Goal: Task Accomplishment & Management: Manage account settings

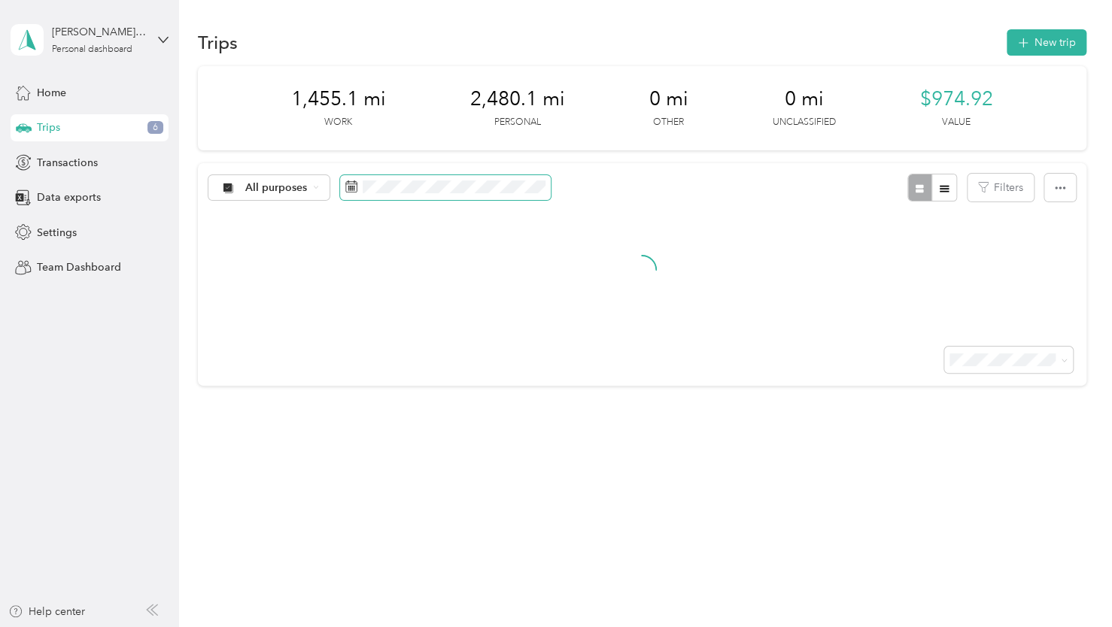
click at [463, 178] on span at bounding box center [445, 188] width 211 height 26
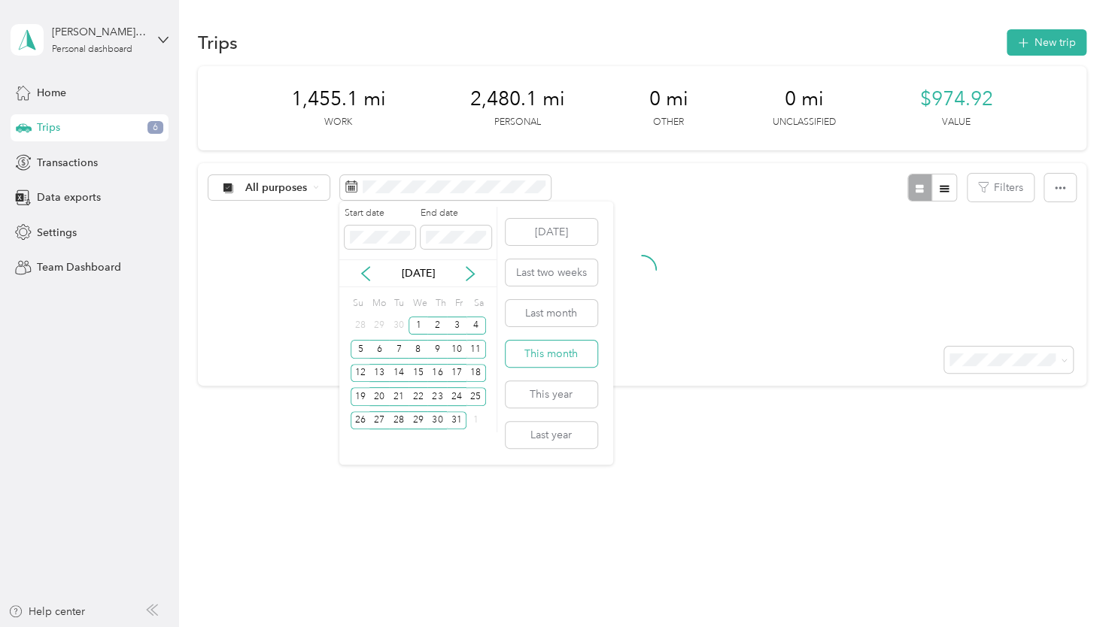
click at [575, 346] on button "This month" at bounding box center [551, 354] width 92 height 26
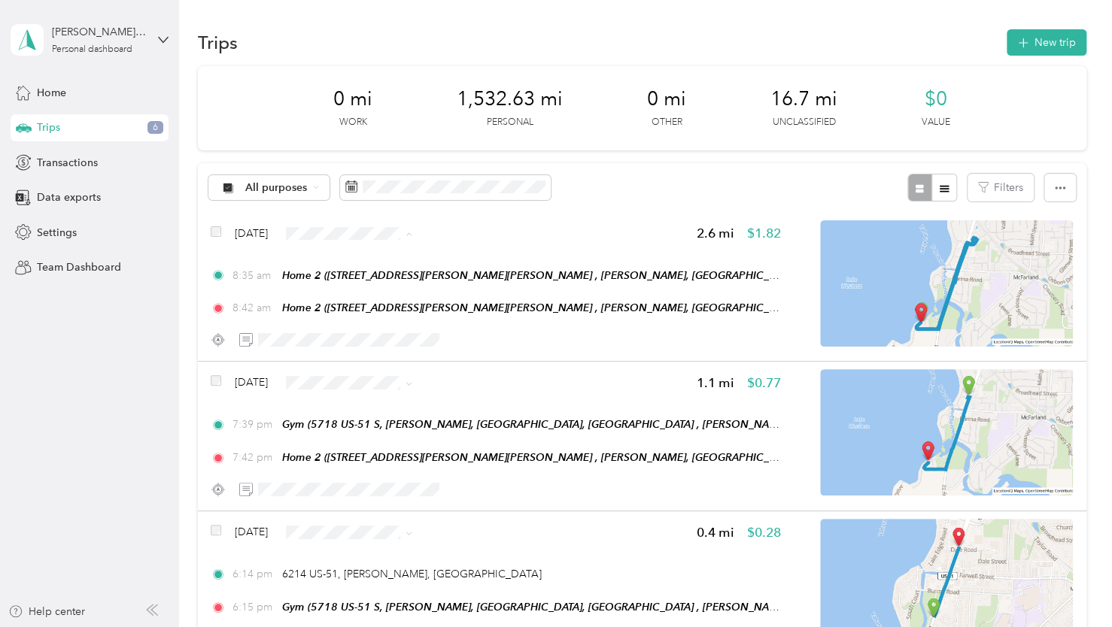
click at [357, 285] on span "Personal" at bounding box center [392, 287] width 90 height 16
click at [356, 436] on span "Personal" at bounding box center [392, 437] width 90 height 16
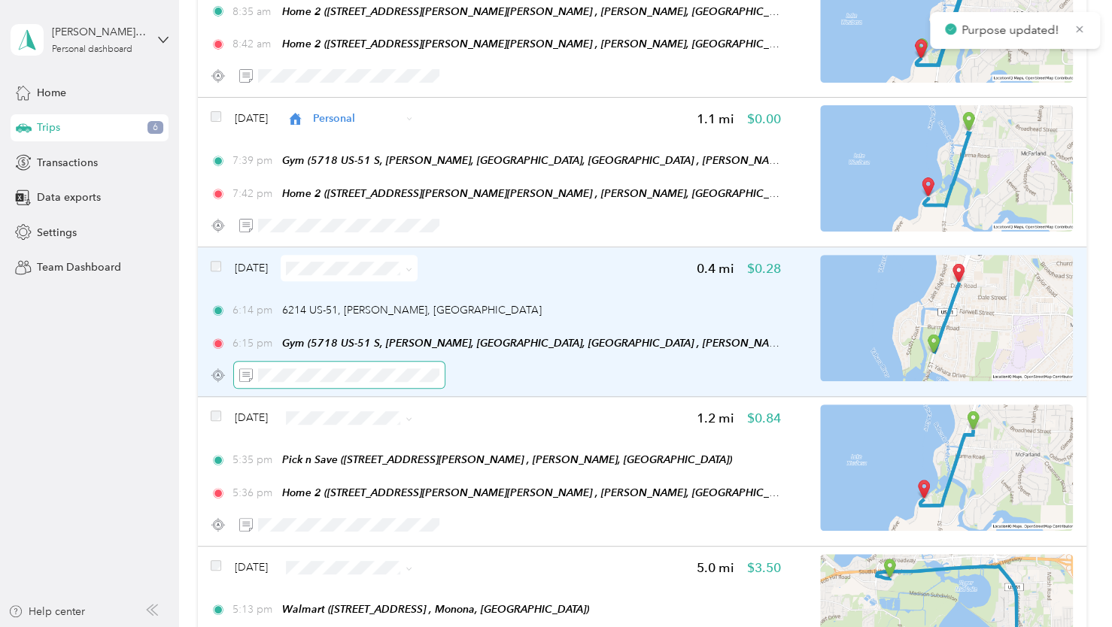
scroll to position [301, 0]
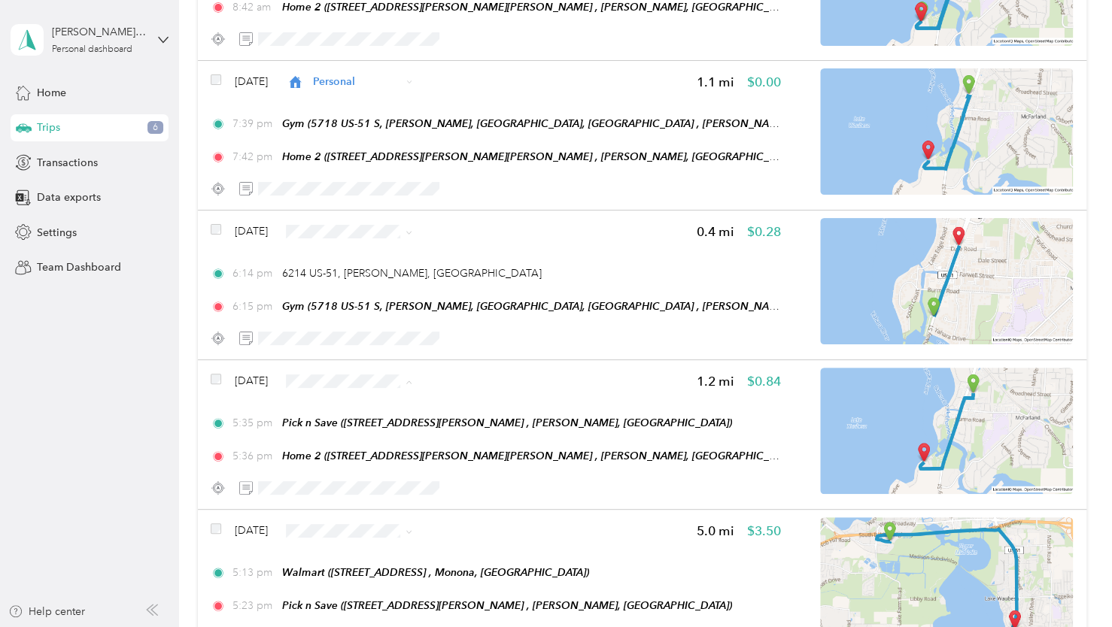
click at [366, 433] on span "Personal" at bounding box center [392, 435] width 90 height 16
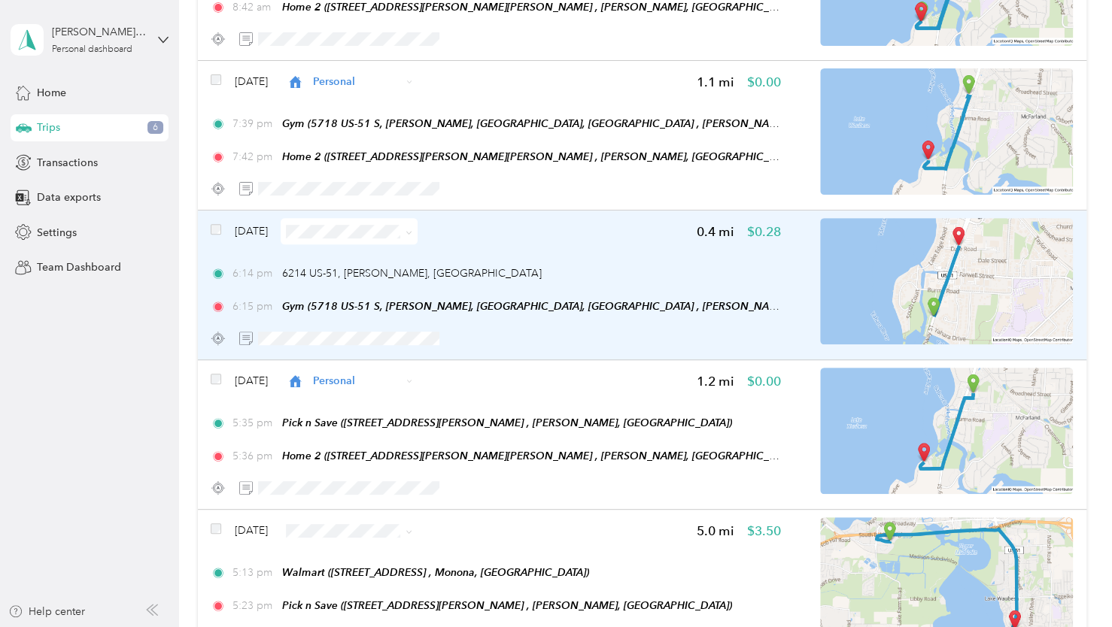
scroll to position [0, 0]
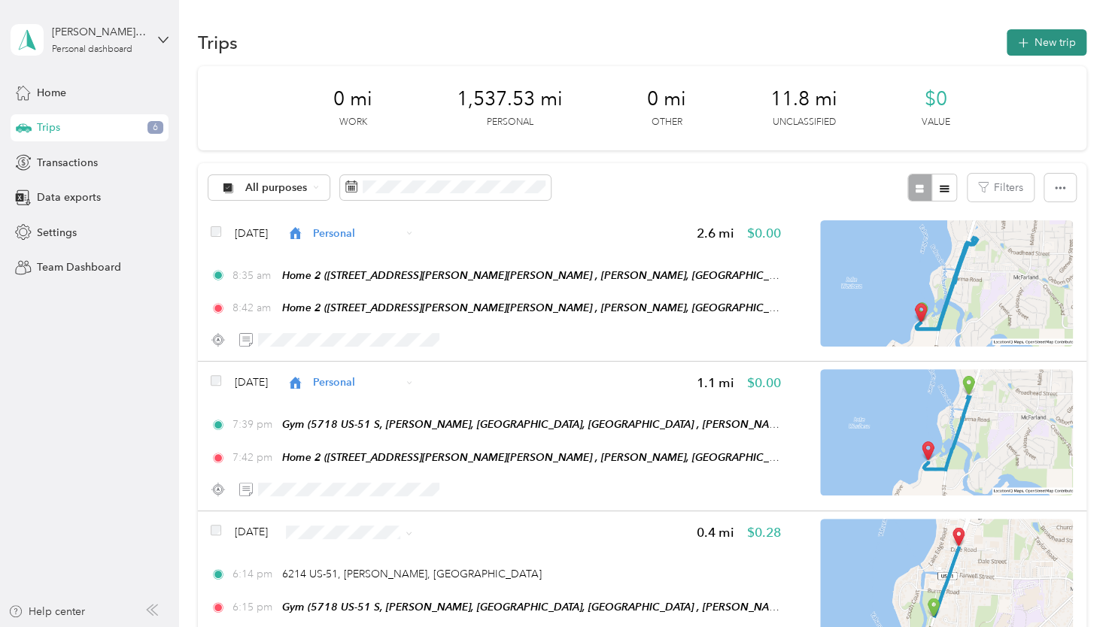
click at [1064, 44] on button "New trip" at bounding box center [1046, 42] width 80 height 26
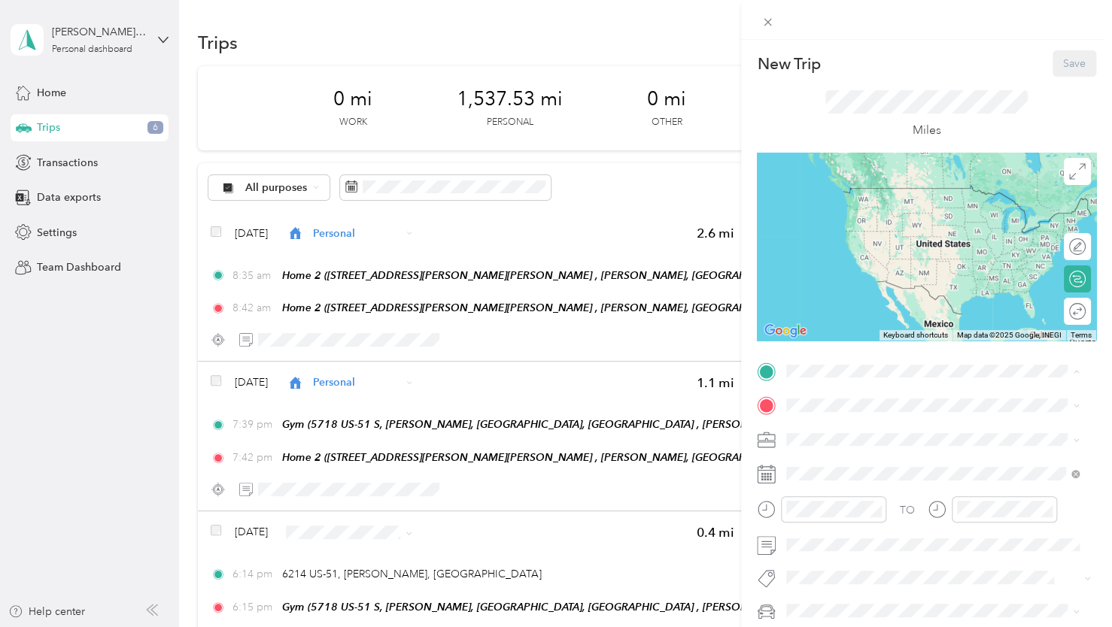
click at [839, 502] on div "Home 2 [STREET_ADDRESS][PERSON_NAME][PERSON_NAME], [PERSON_NAME], [GEOGRAPHIC_D…" at bounding box center [944, 503] width 259 height 63
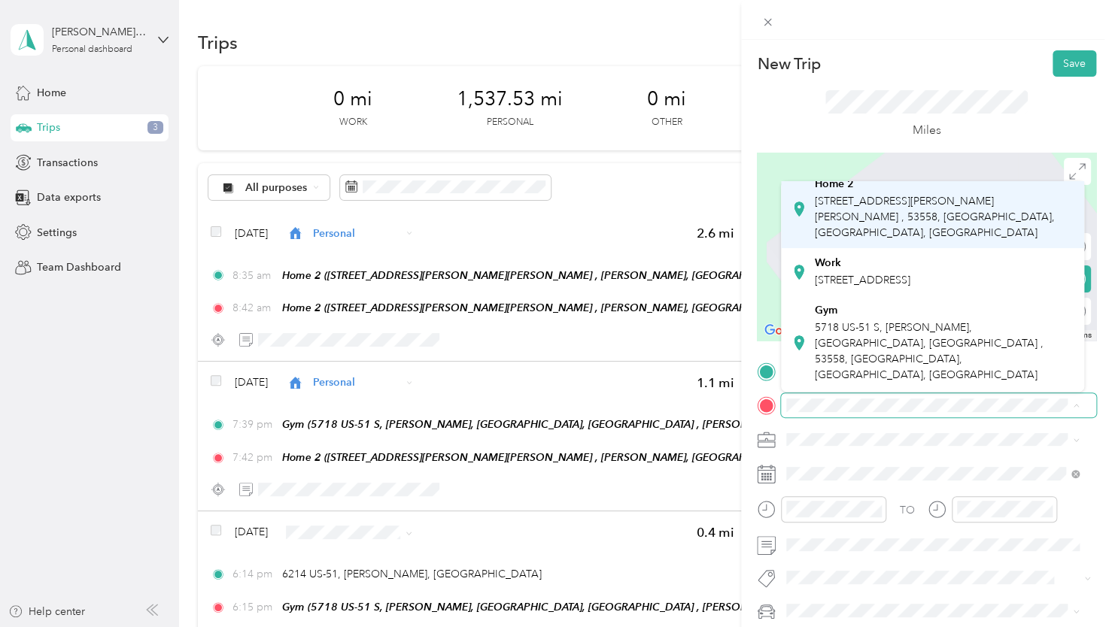
scroll to position [150, 0]
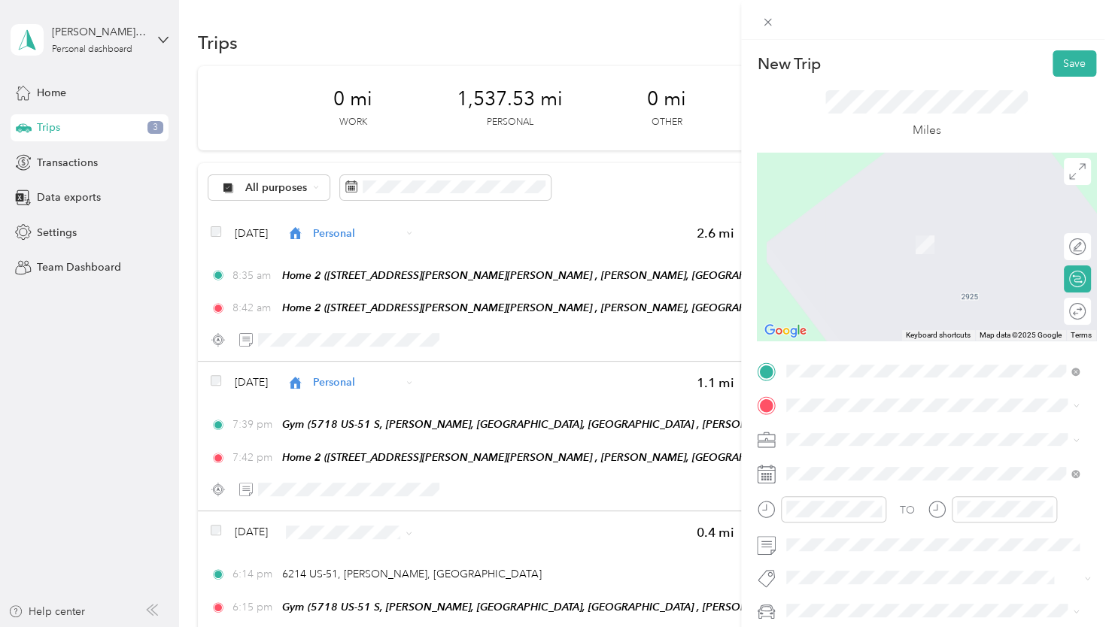
click at [854, 296] on span "5718 US-51 S, [PERSON_NAME], [GEOGRAPHIC_DATA], [GEOGRAPHIC_DATA] , 53558, [GEO…" at bounding box center [929, 291] width 229 height 60
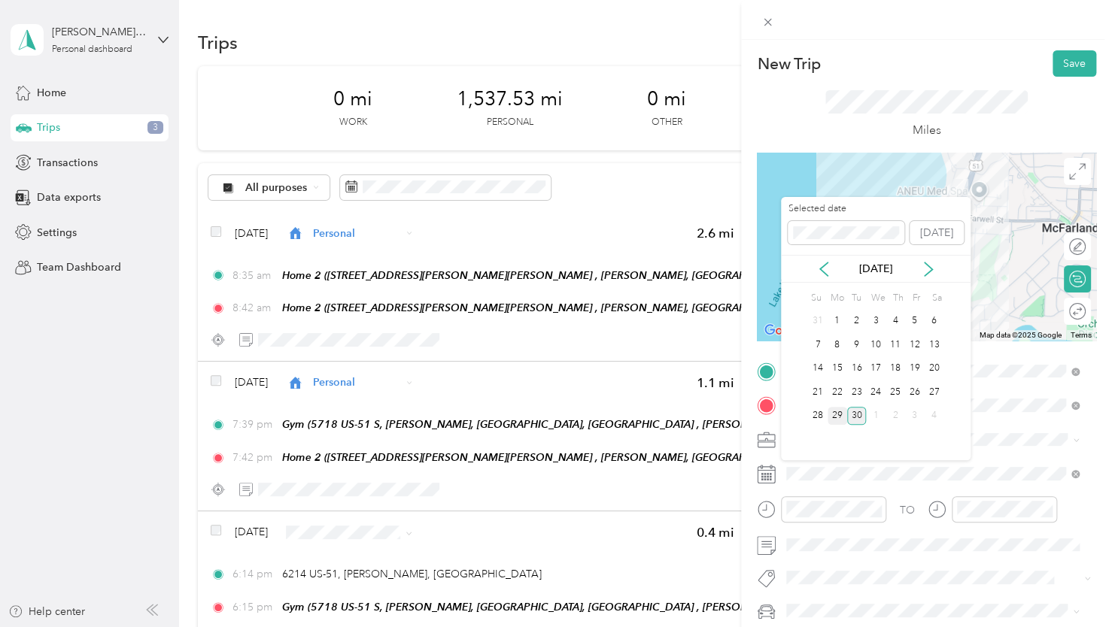
click at [835, 417] on div "29" at bounding box center [837, 416] width 20 height 19
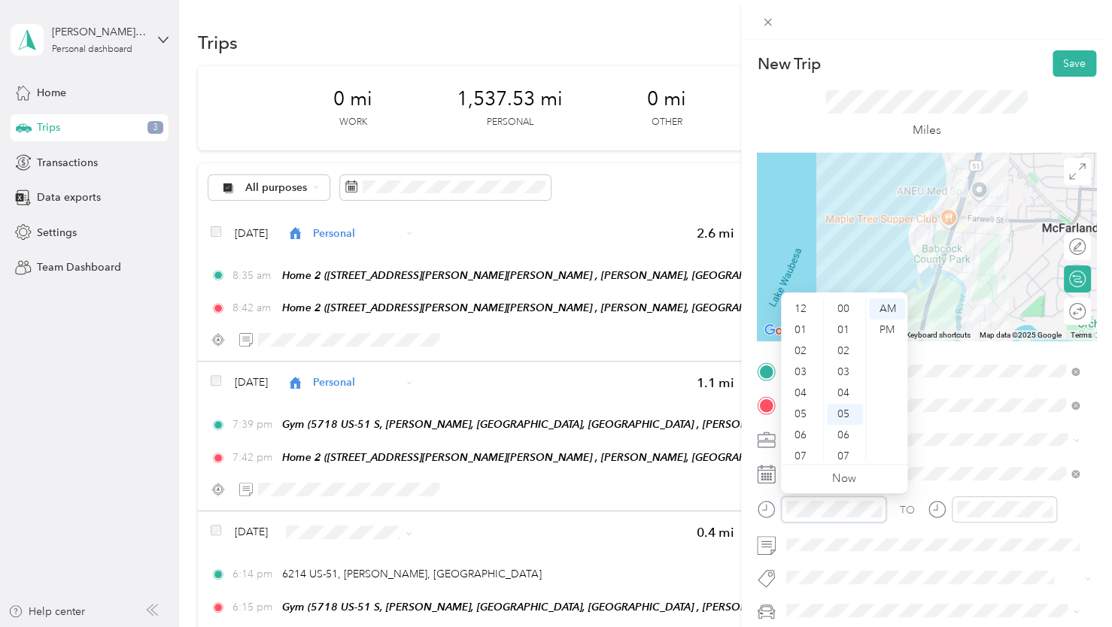
scroll to position [90, 0]
click at [801, 346] on div "06" at bounding box center [802, 345] width 36 height 21
click at [839, 451] on div "12" at bounding box center [845, 456] width 36 height 21
click at [801, 347] on div "06" at bounding box center [802, 345] width 36 height 21
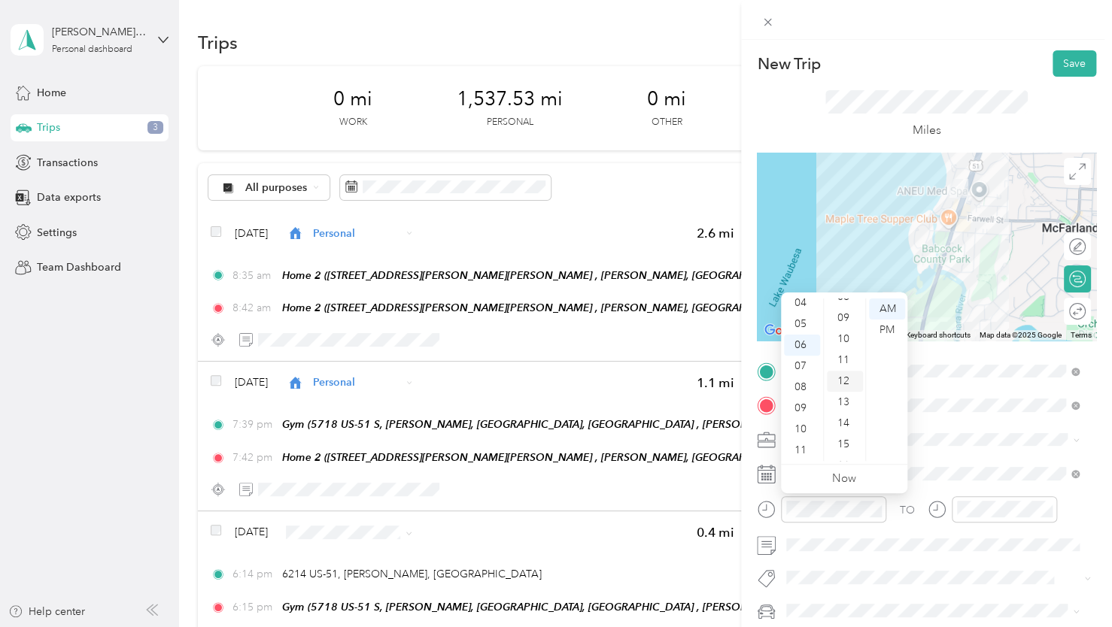
click at [845, 380] on div "12" at bounding box center [845, 381] width 36 height 21
drag, startPoint x: 882, startPoint y: 330, endPoint x: 915, endPoint y: 386, distance: 64.4
click at [883, 330] on div "PM" at bounding box center [887, 330] width 36 height 21
click at [971, 499] on div at bounding box center [1003, 509] width 105 height 26
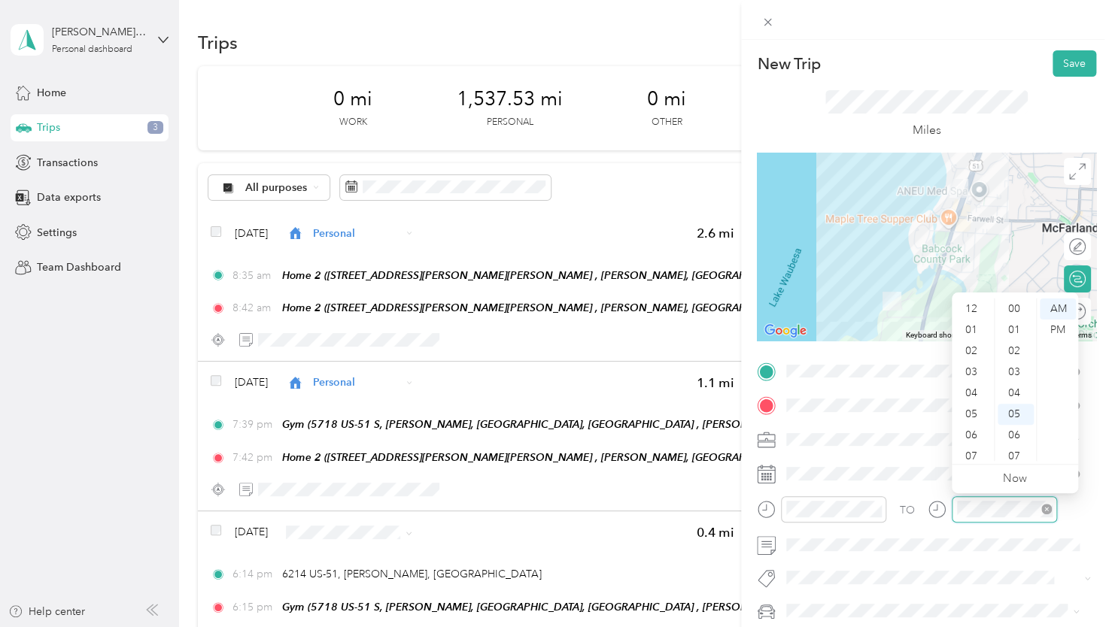
scroll to position [90, 0]
click at [967, 348] on div "06" at bounding box center [972, 345] width 36 height 21
click at [1015, 366] on div "15" at bounding box center [1015, 369] width 36 height 21
click at [1050, 335] on div "PM" at bounding box center [1057, 330] width 36 height 21
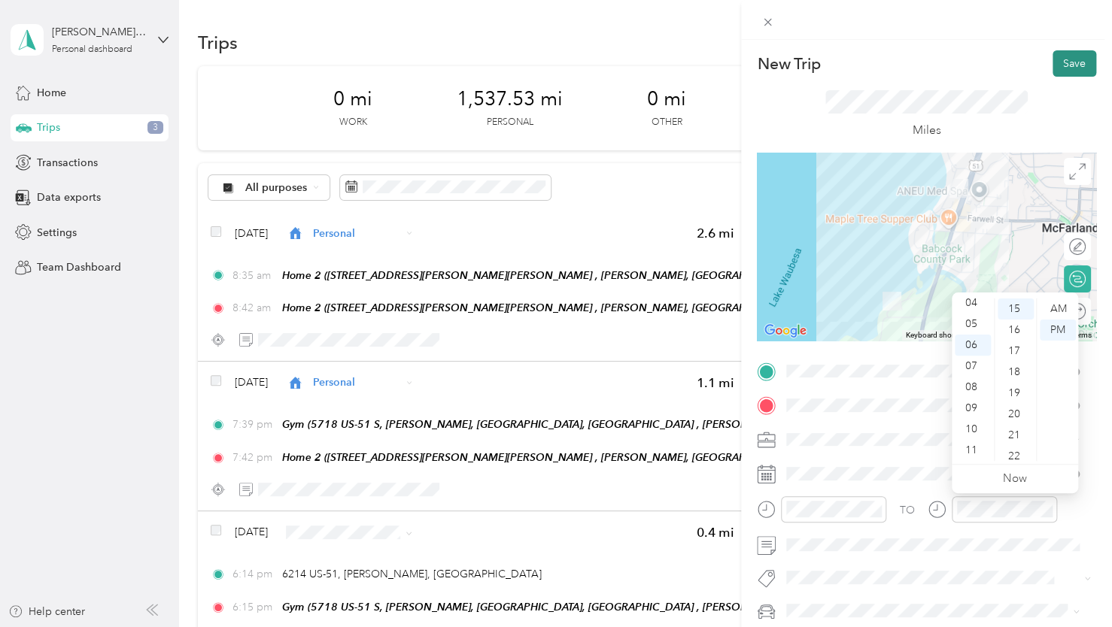
click at [1059, 66] on button "Save" at bounding box center [1074, 63] width 44 height 26
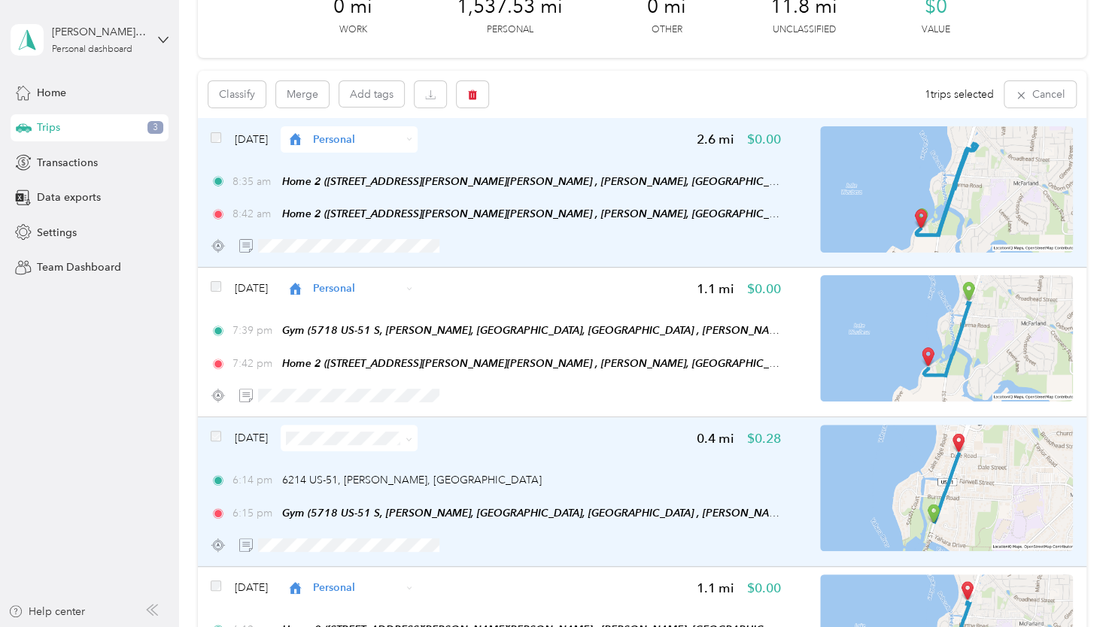
scroll to position [0, 0]
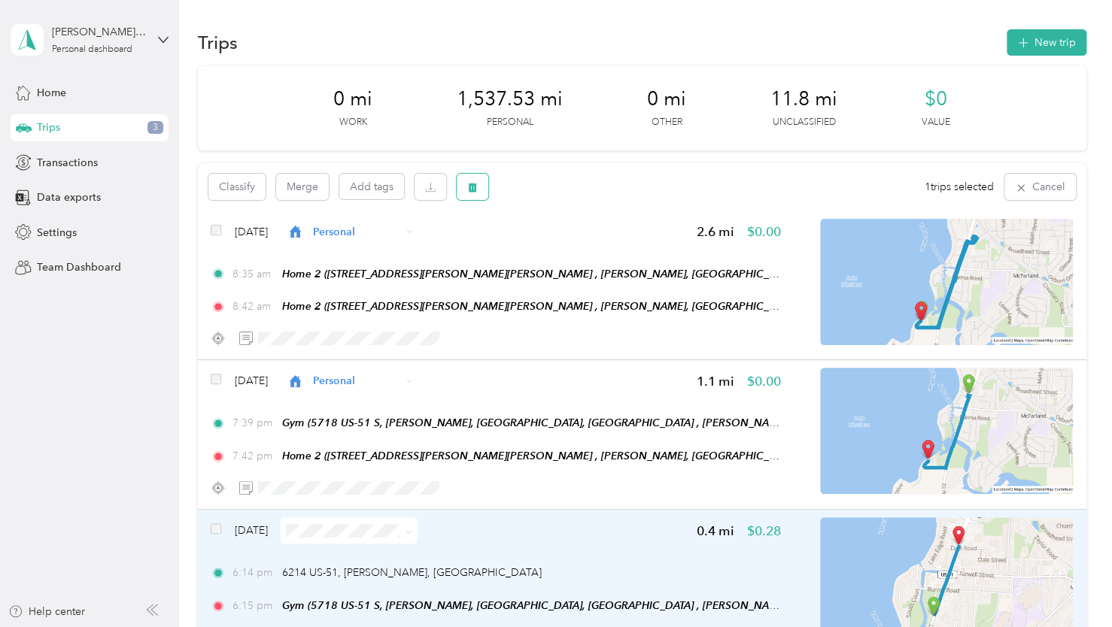
click at [471, 189] on icon "button" at bounding box center [472, 187] width 11 height 11
click at [576, 249] on button "Yes" at bounding box center [583, 250] width 29 height 24
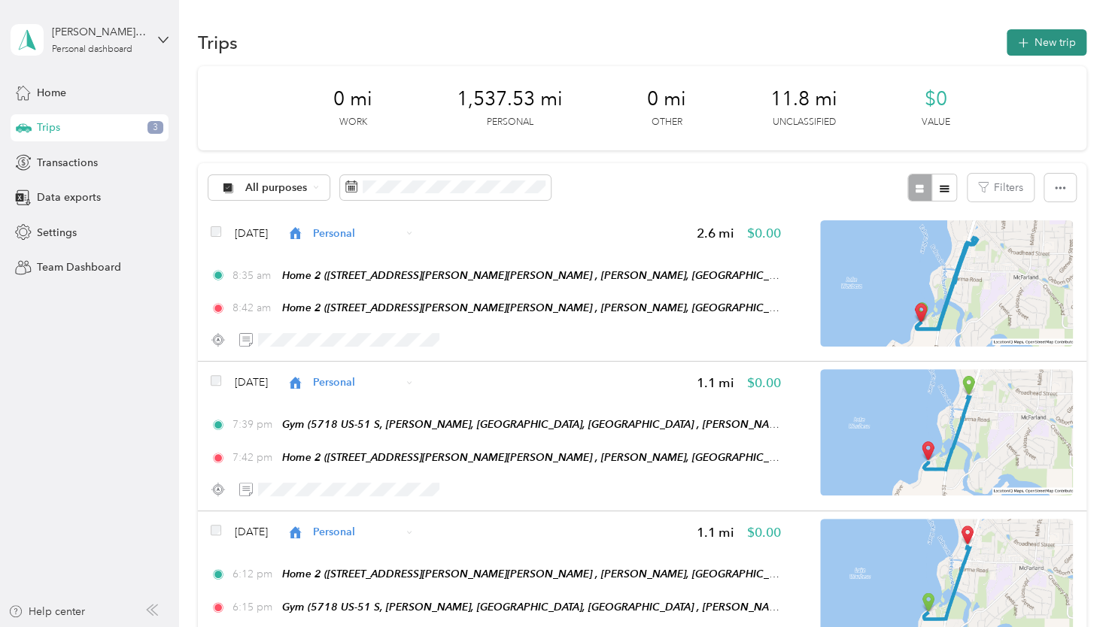
click at [1038, 33] on button "New trip" at bounding box center [1046, 42] width 80 height 26
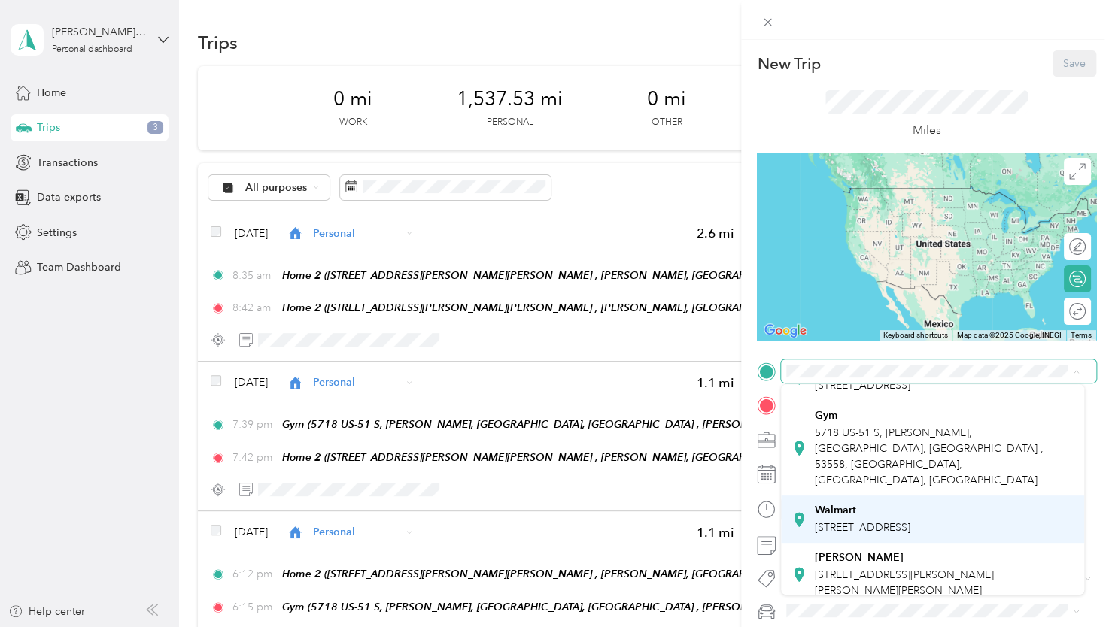
scroll to position [226, 0]
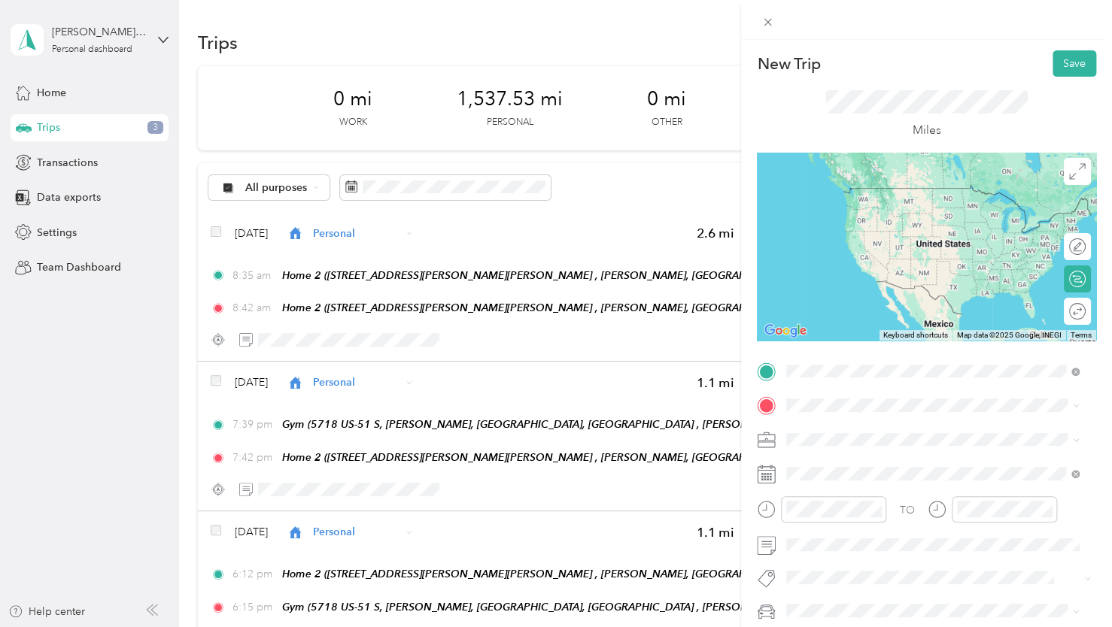
click at [875, 443] on span "[STREET_ADDRESS]" at bounding box center [863, 448] width 96 height 13
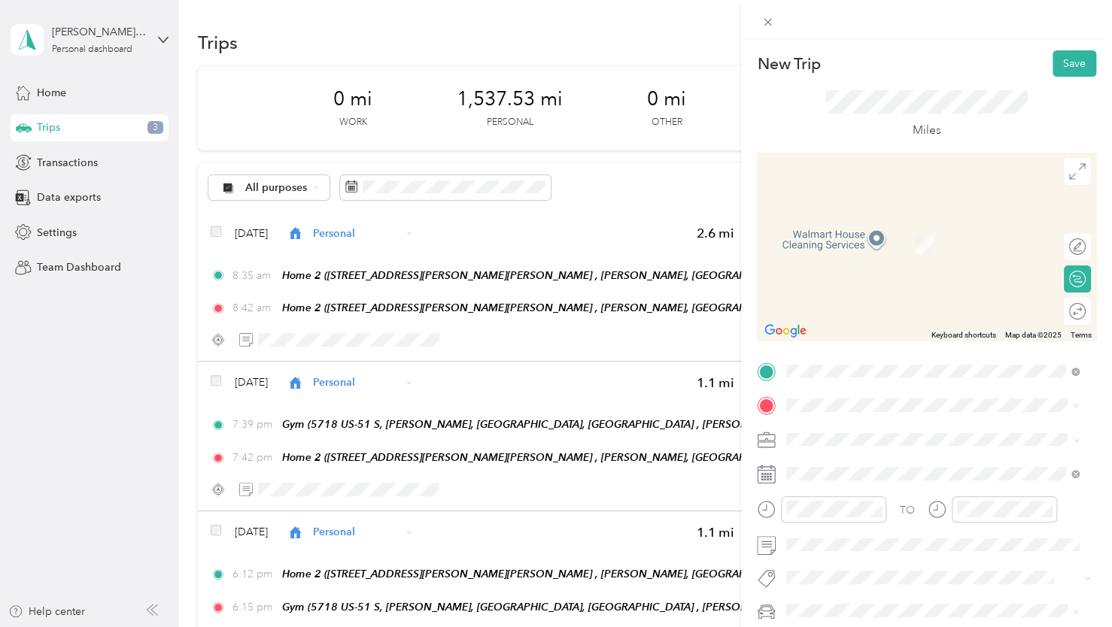
click at [888, 254] on span "5709 US-51 N, [PERSON_NAME], [GEOGRAPHIC_DATA], [GEOGRAPHIC_DATA] , 53558, [GEO…" at bounding box center [929, 268] width 229 height 60
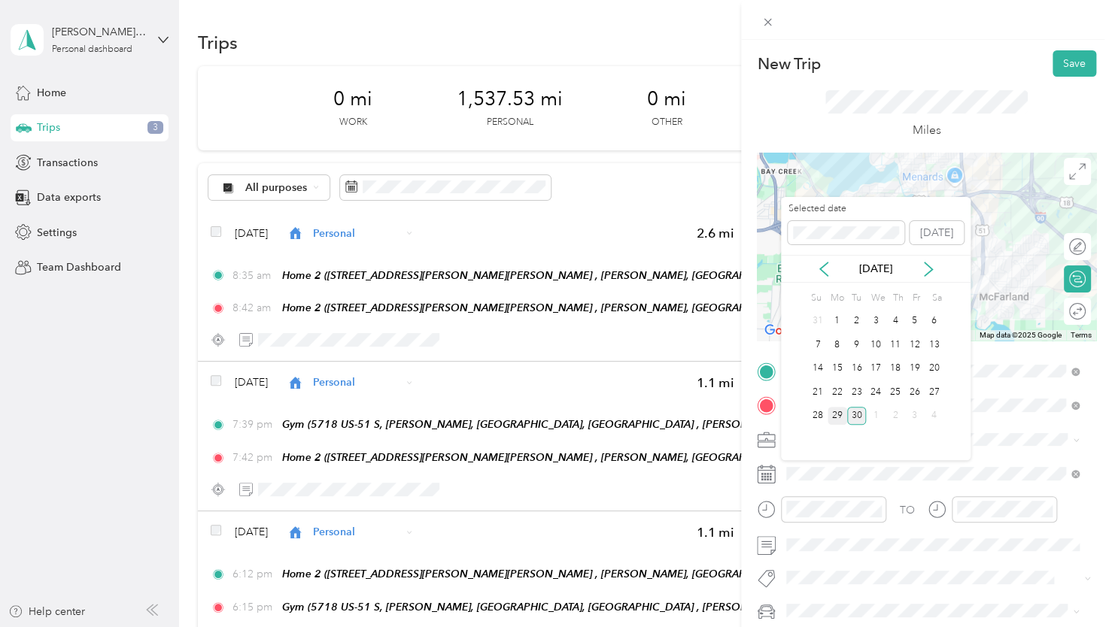
click at [837, 419] on div "29" at bounding box center [837, 416] width 20 height 19
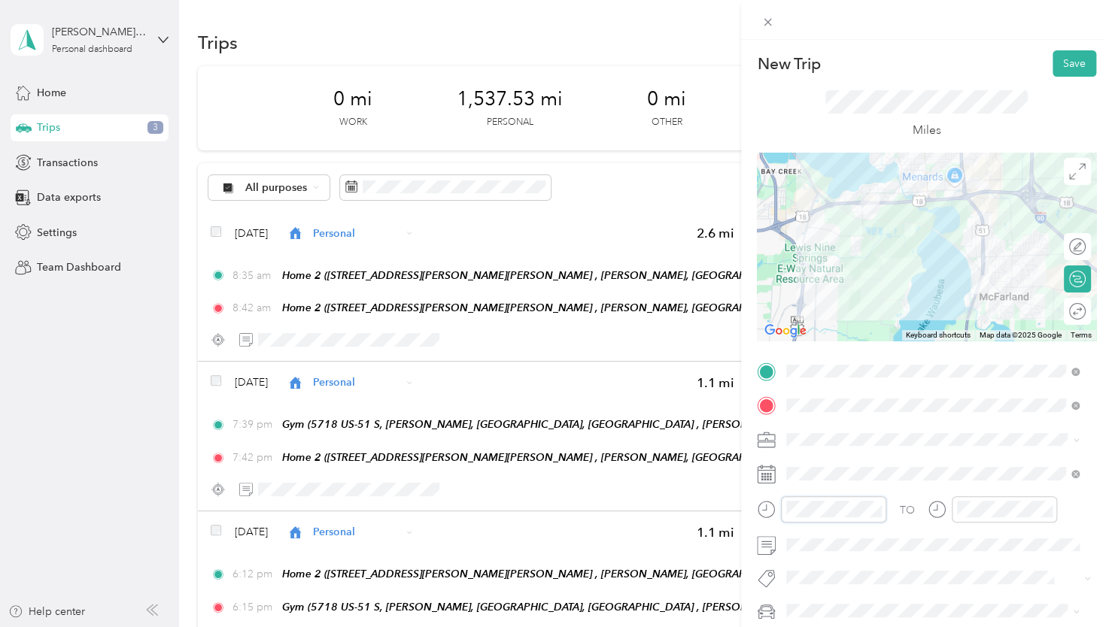
scroll to position [105, 0]
click at [804, 323] on div "05" at bounding box center [802, 324] width 36 height 21
click at [845, 359] on div "13" at bounding box center [845, 357] width 36 height 21
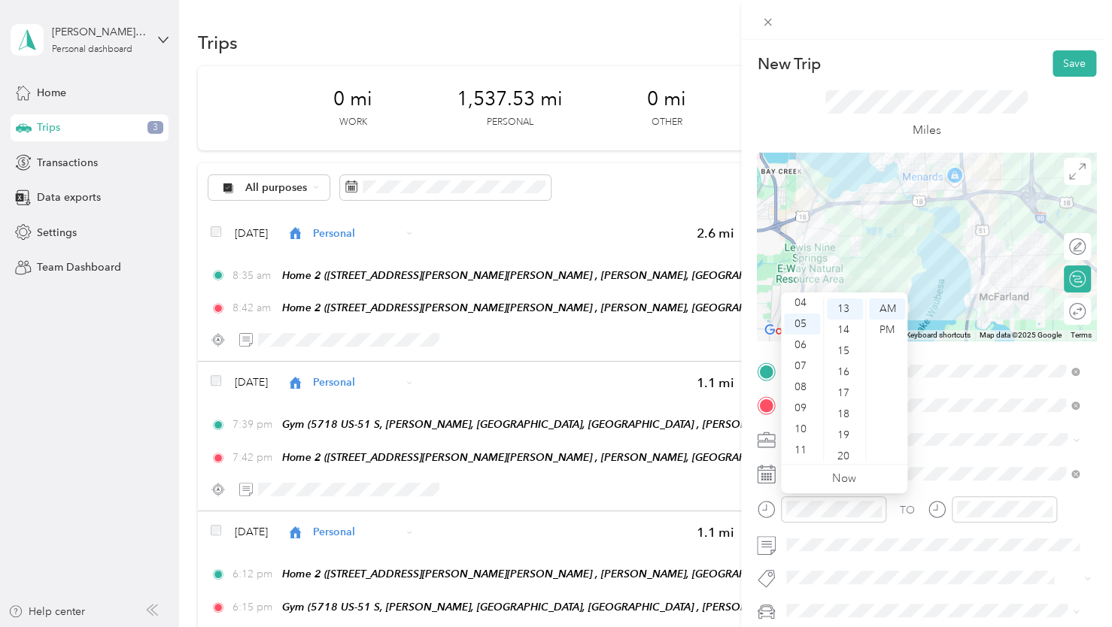
drag, startPoint x: 885, startPoint y: 326, endPoint x: 893, endPoint y: 344, distance: 19.9
click at [885, 328] on div "PM" at bounding box center [887, 330] width 36 height 21
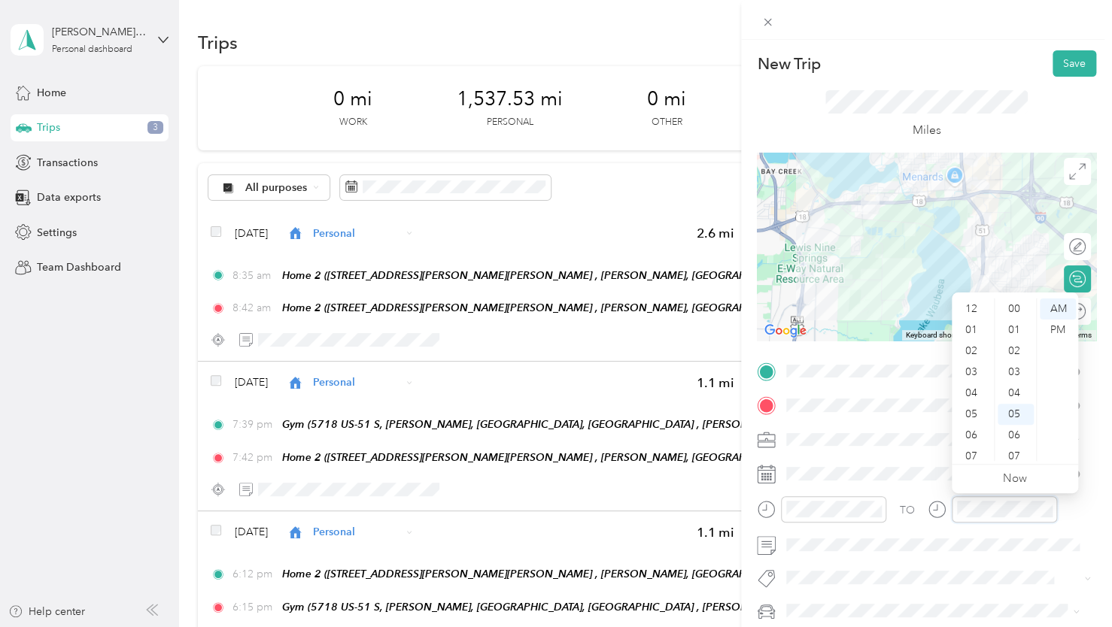
scroll to position [90, 0]
click at [972, 325] on div "05" at bounding box center [972, 324] width 36 height 21
click at [1013, 387] on div "23" at bounding box center [1015, 387] width 36 height 21
click at [1064, 332] on div "PM" at bounding box center [1057, 330] width 36 height 21
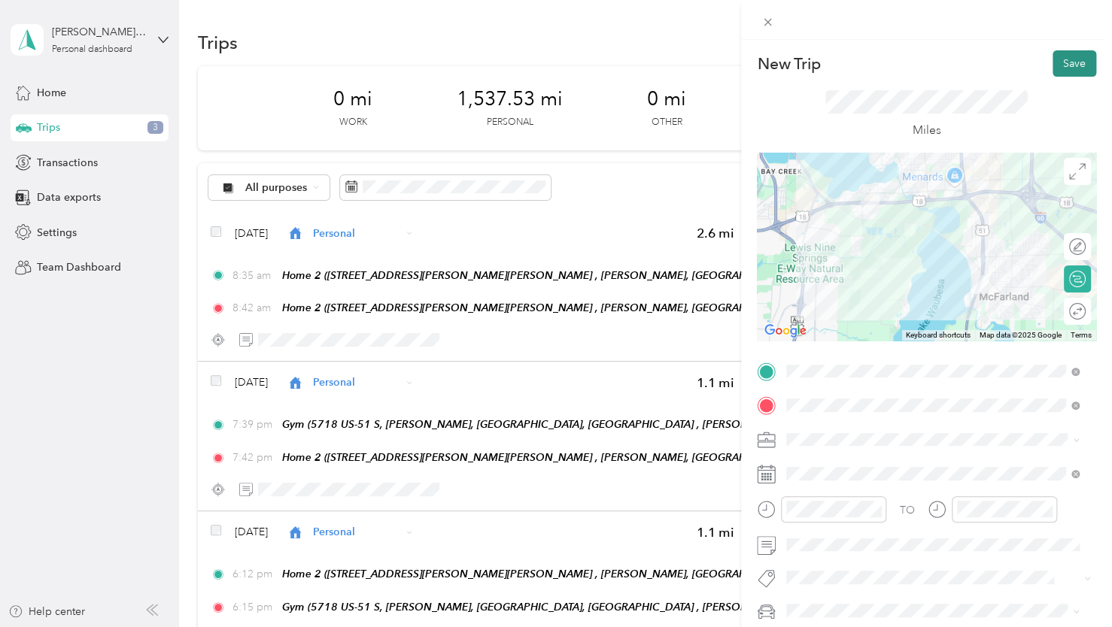
click at [1056, 70] on button "Save" at bounding box center [1074, 63] width 44 height 26
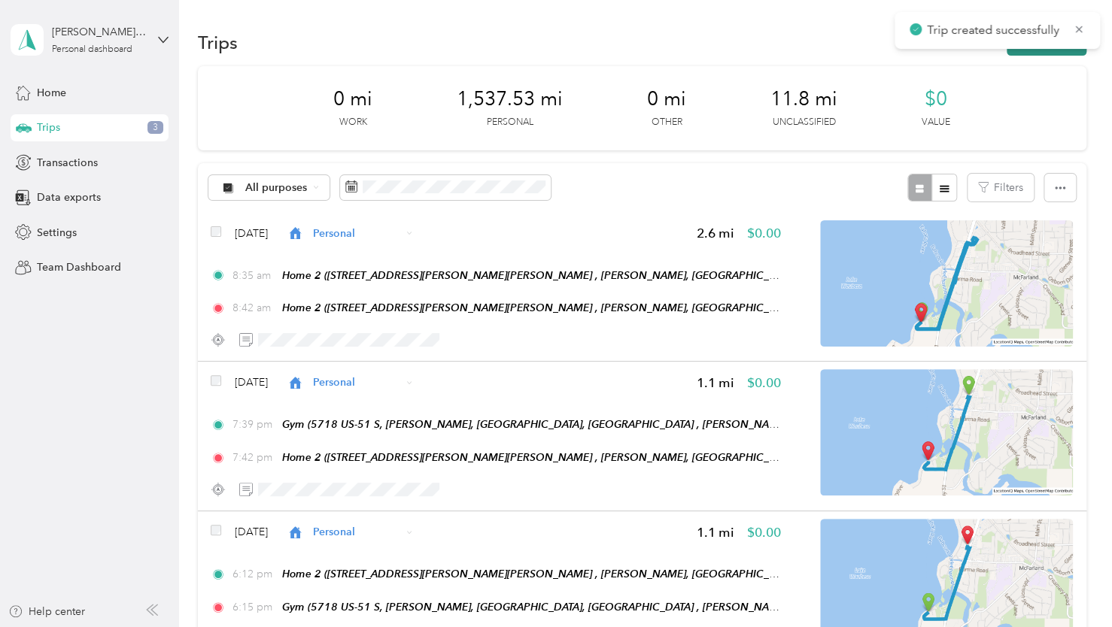
click at [1026, 51] on button "New trip" at bounding box center [1046, 42] width 80 height 26
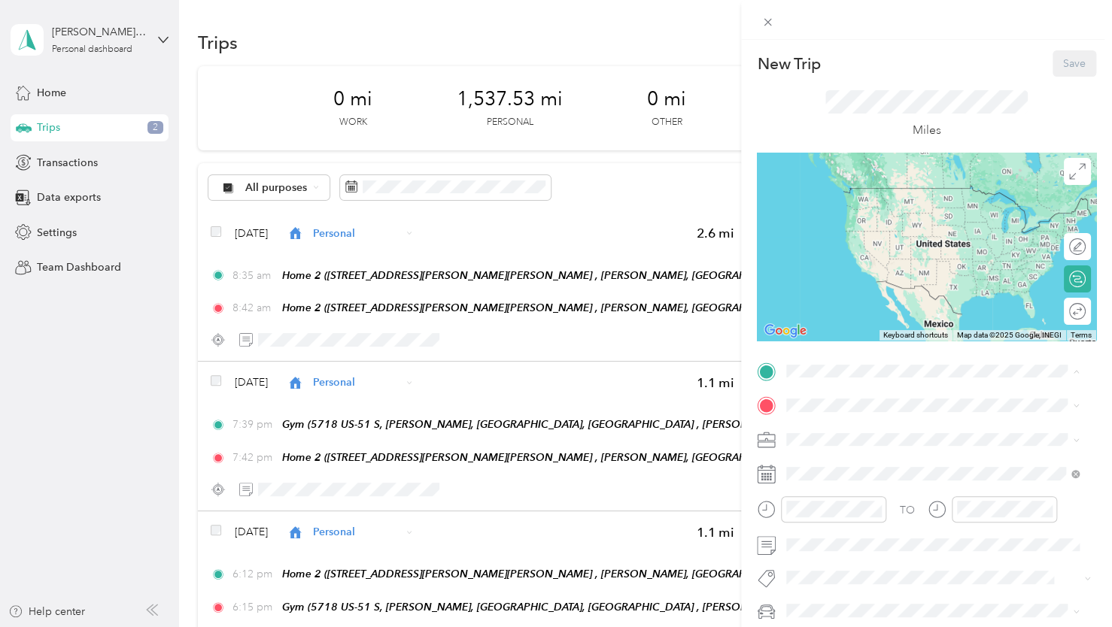
click at [839, 485] on strong "Home 2" at bounding box center [834, 479] width 39 height 14
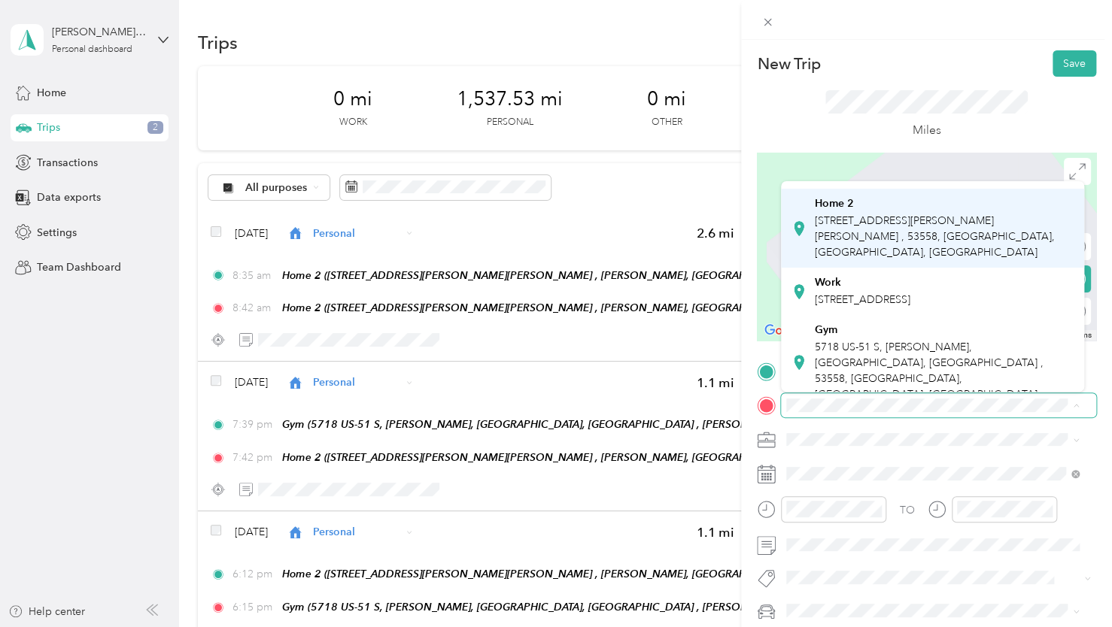
scroll to position [150, 0]
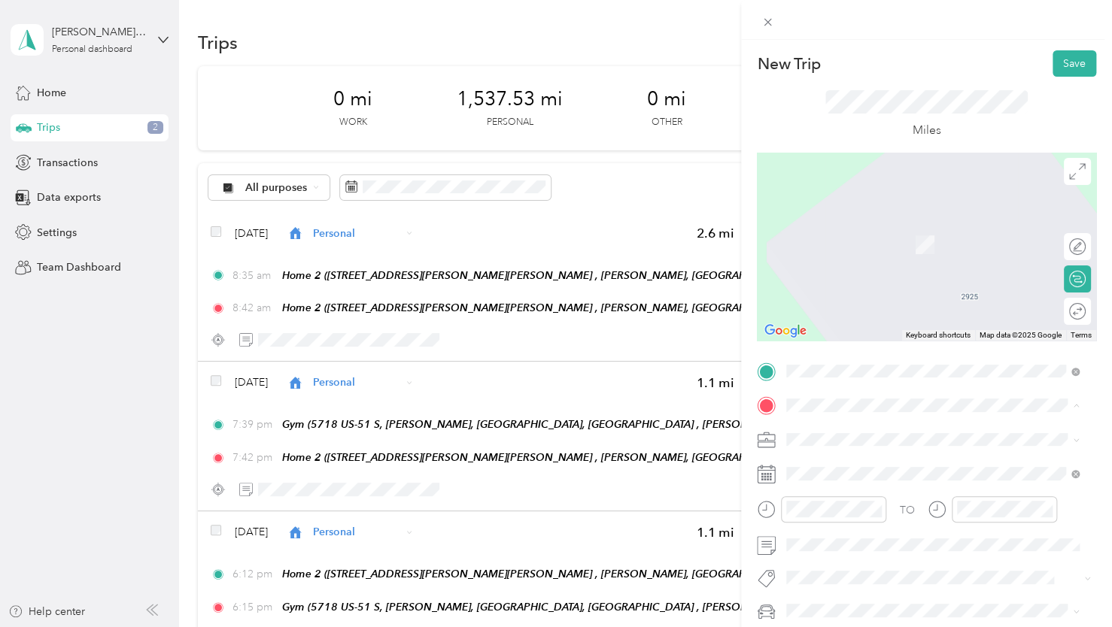
click at [845, 357] on span "[STREET_ADDRESS]" at bounding box center [863, 363] width 96 height 13
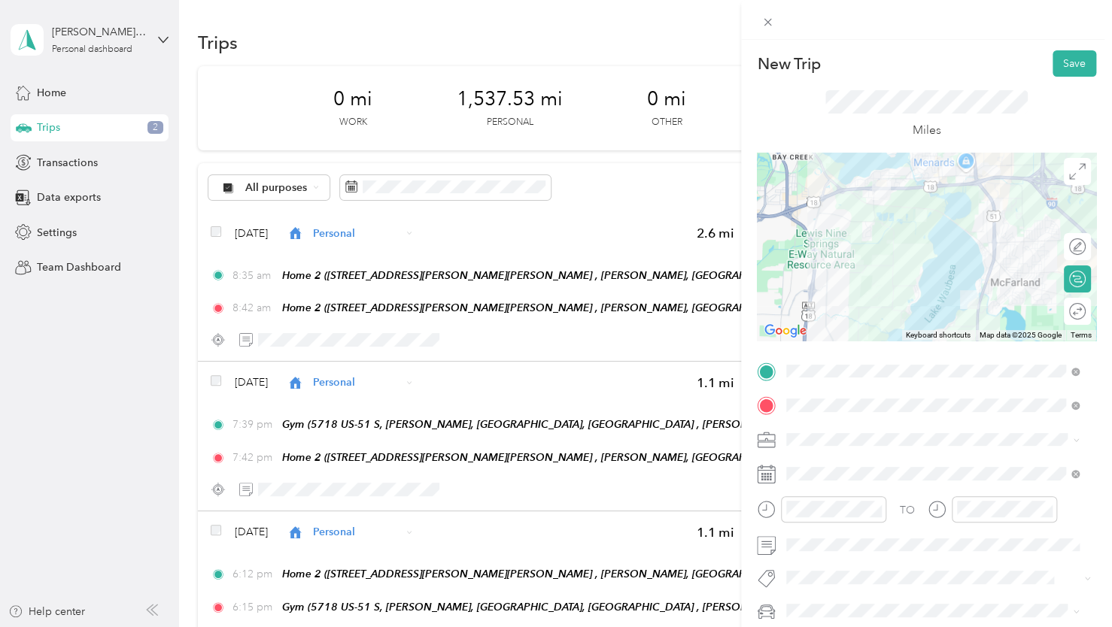
click at [761, 31] on div "Close" at bounding box center [767, 44] width 38 height 26
click at [770, 22] on icon at bounding box center [767, 22] width 13 height 13
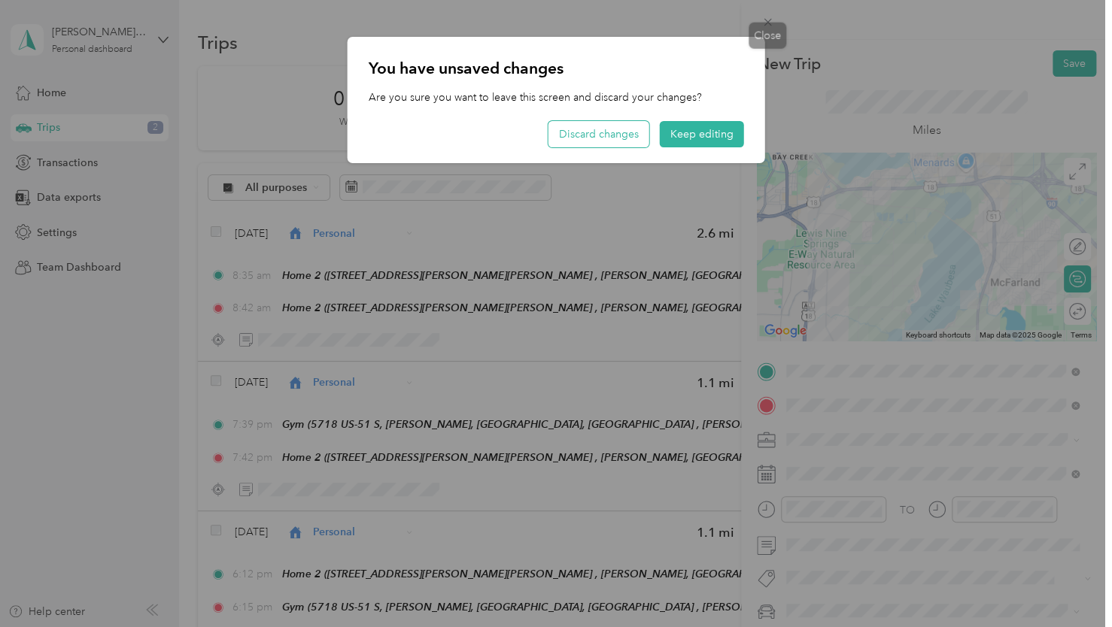
click at [585, 134] on button "Discard changes" at bounding box center [598, 134] width 101 height 26
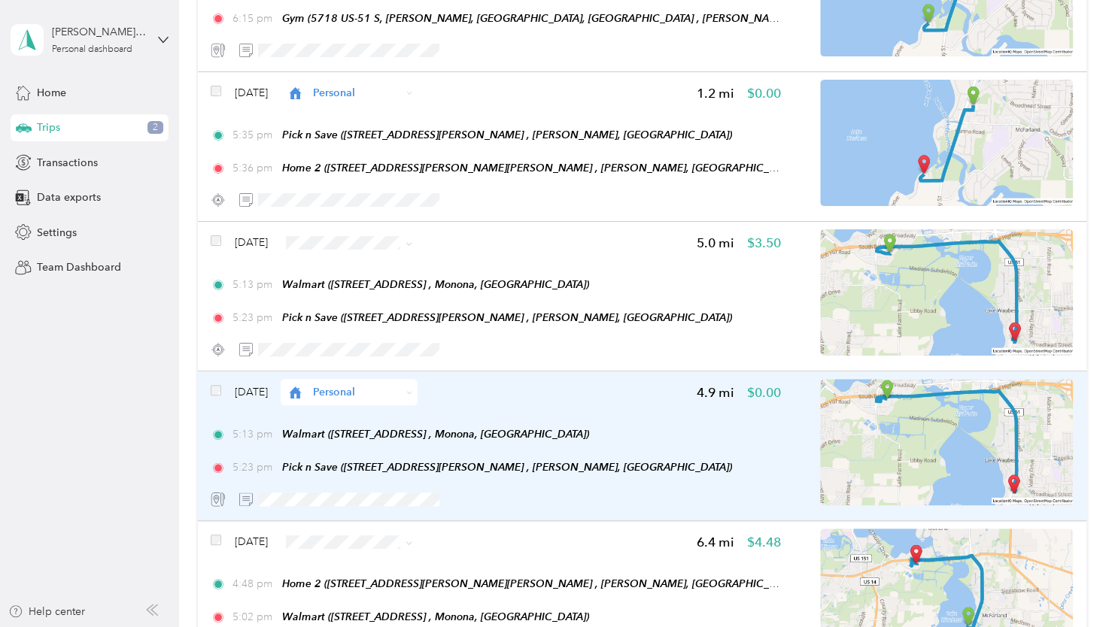
scroll to position [677, 0]
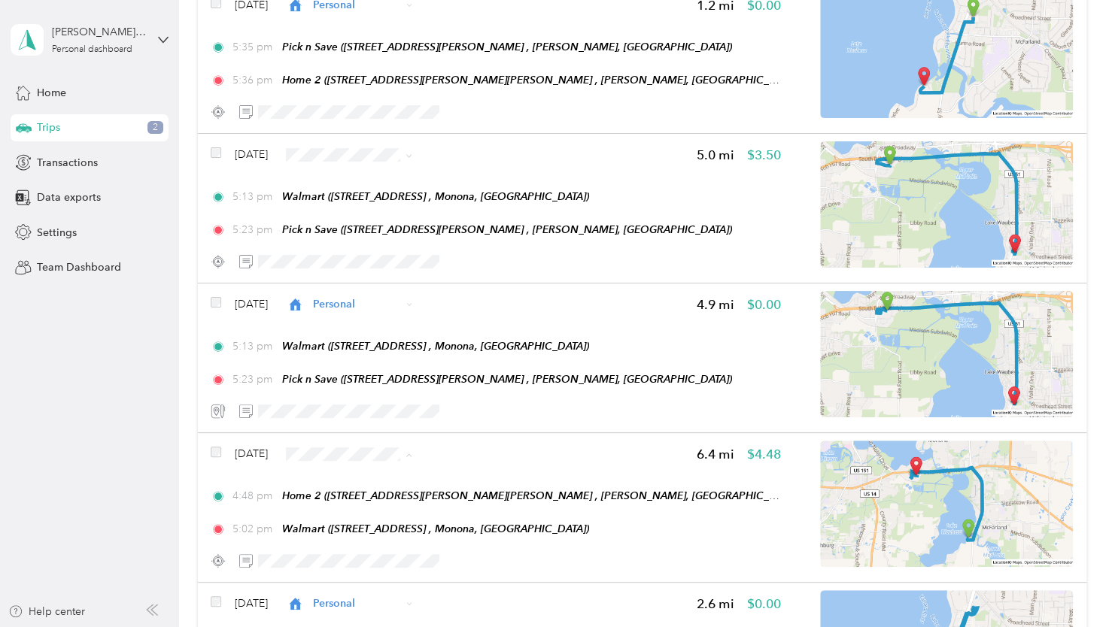
click at [369, 275] on li "Personal" at bounding box center [378, 268] width 137 height 26
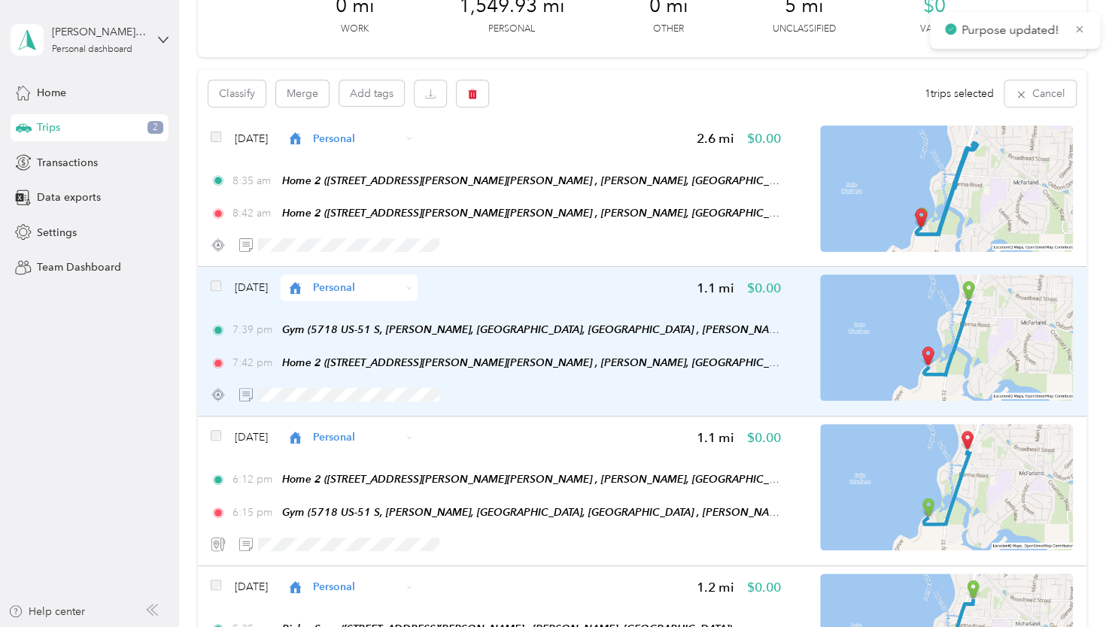
scroll to position [0, 0]
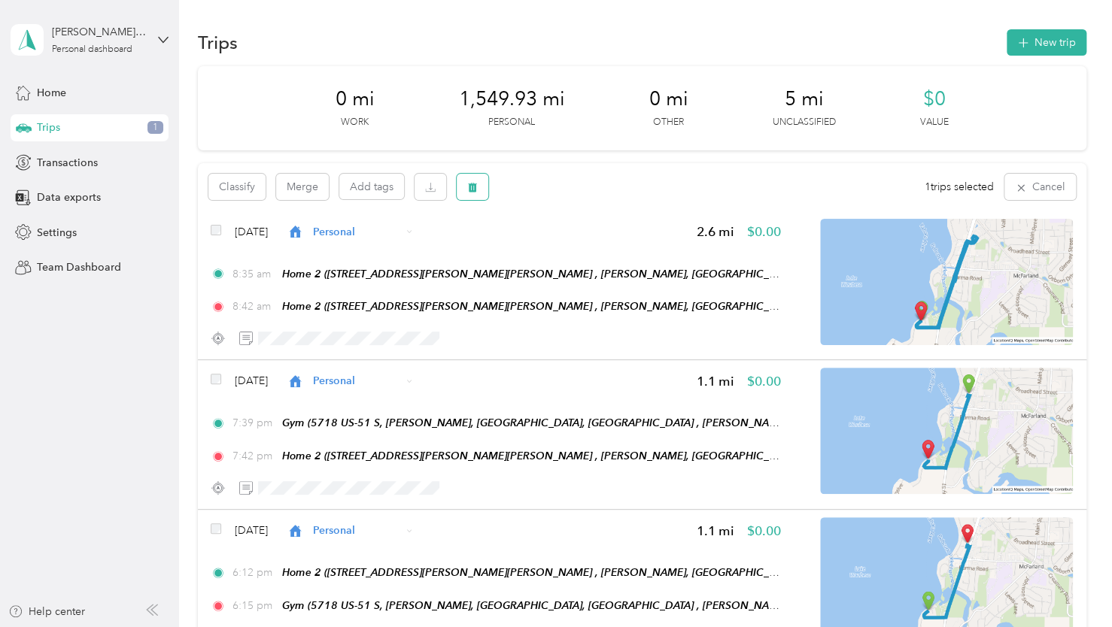
click at [477, 188] on icon "button" at bounding box center [472, 187] width 11 height 11
click at [578, 246] on button "Yes" at bounding box center [583, 250] width 29 height 24
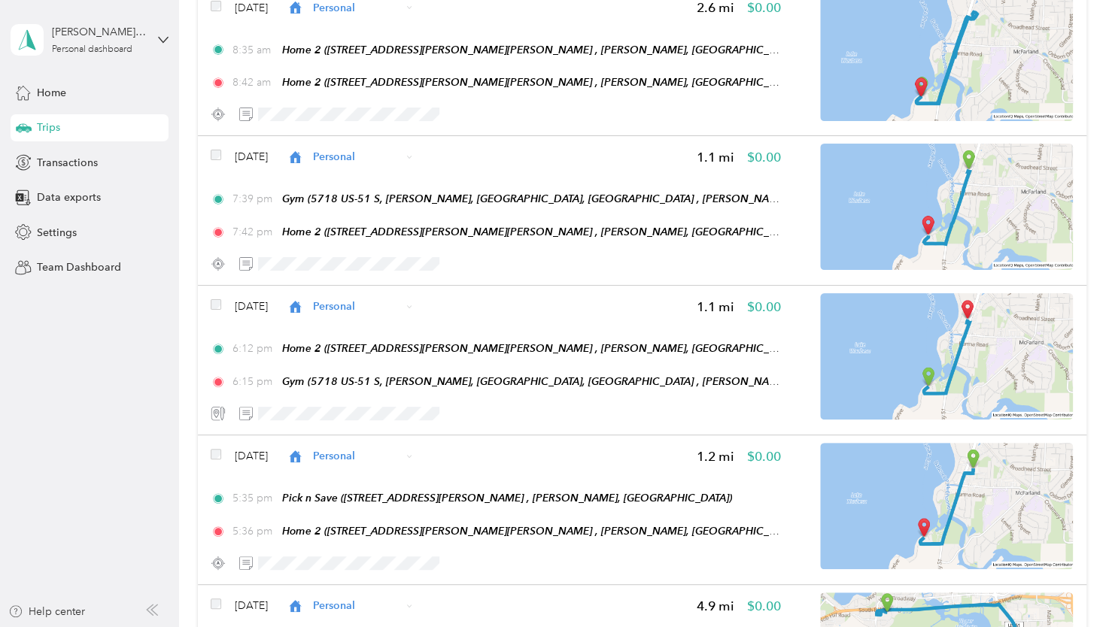
scroll to position [75, 0]
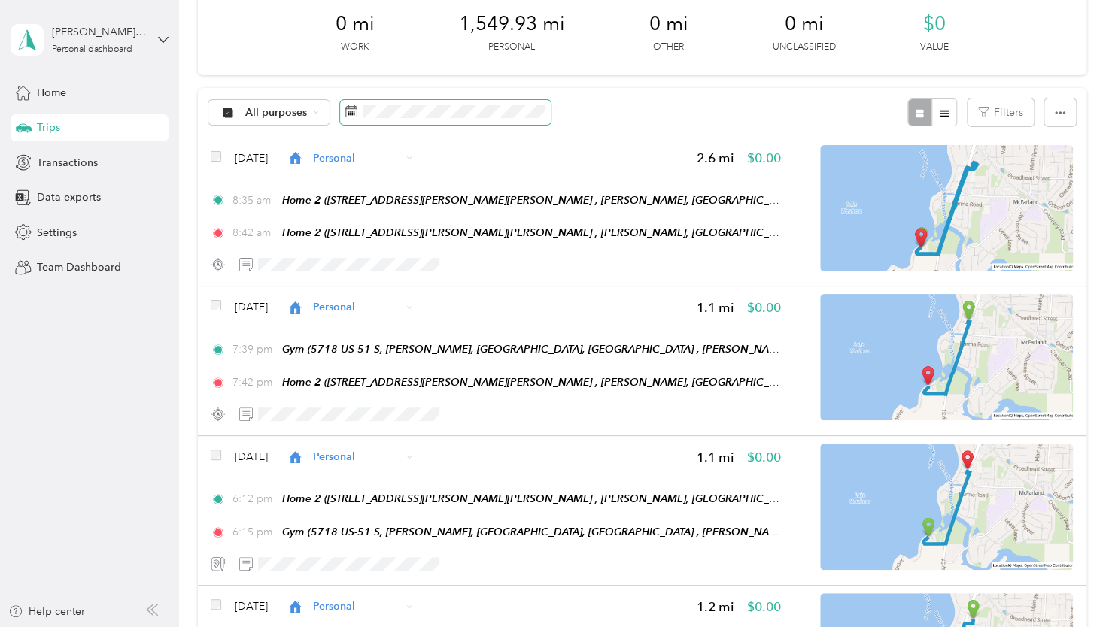
click at [469, 101] on span at bounding box center [445, 113] width 211 height 26
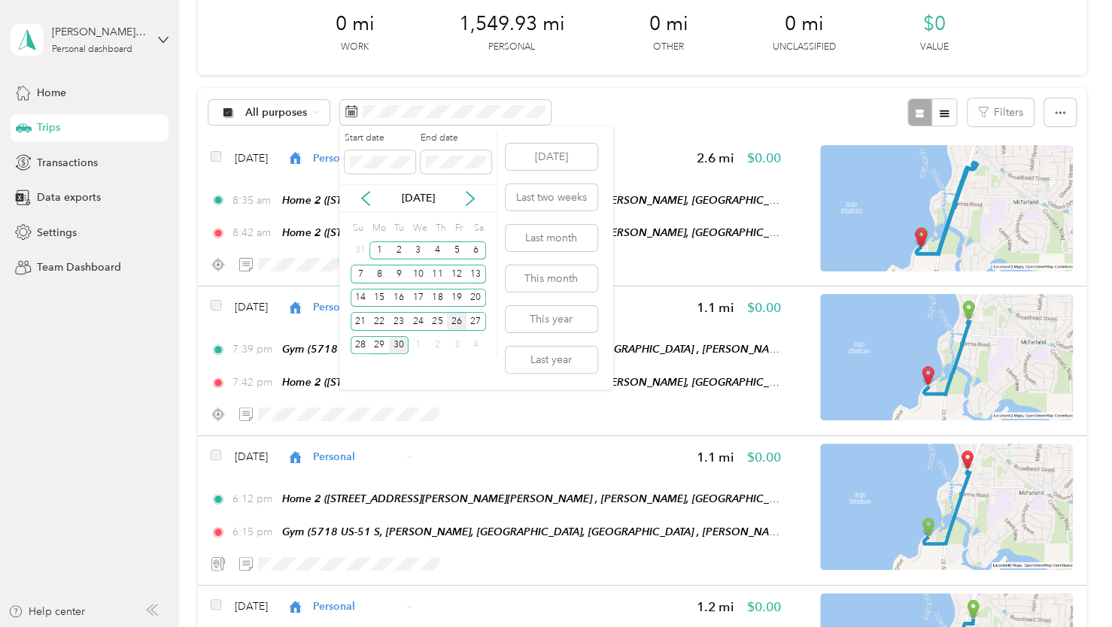
click at [457, 321] on div "26" at bounding box center [457, 321] width 20 height 19
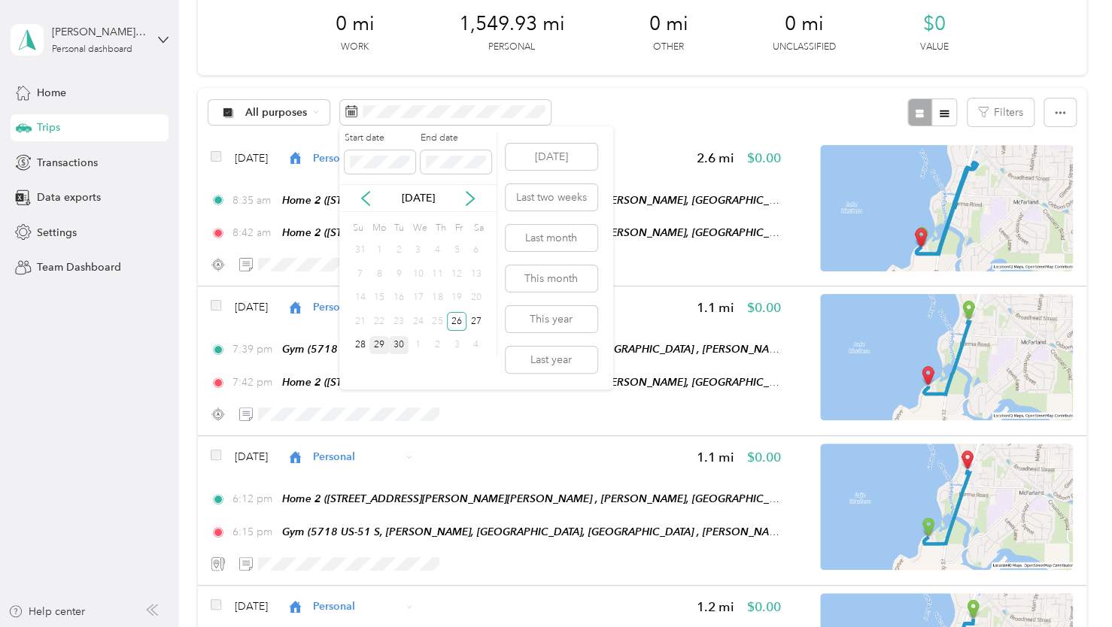
click at [377, 346] on div "29" at bounding box center [379, 345] width 20 height 19
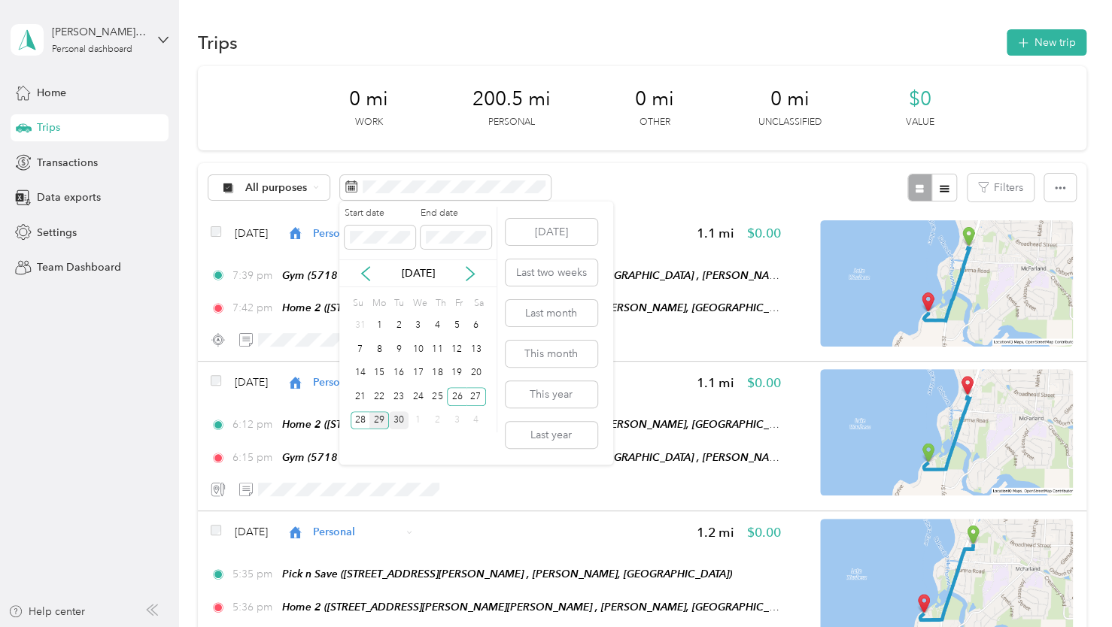
click at [376, 422] on div "29" at bounding box center [379, 420] width 20 height 19
click at [547, 357] on button "This month" at bounding box center [551, 354] width 92 height 26
